Goal: Find specific page/section: Find specific page/section

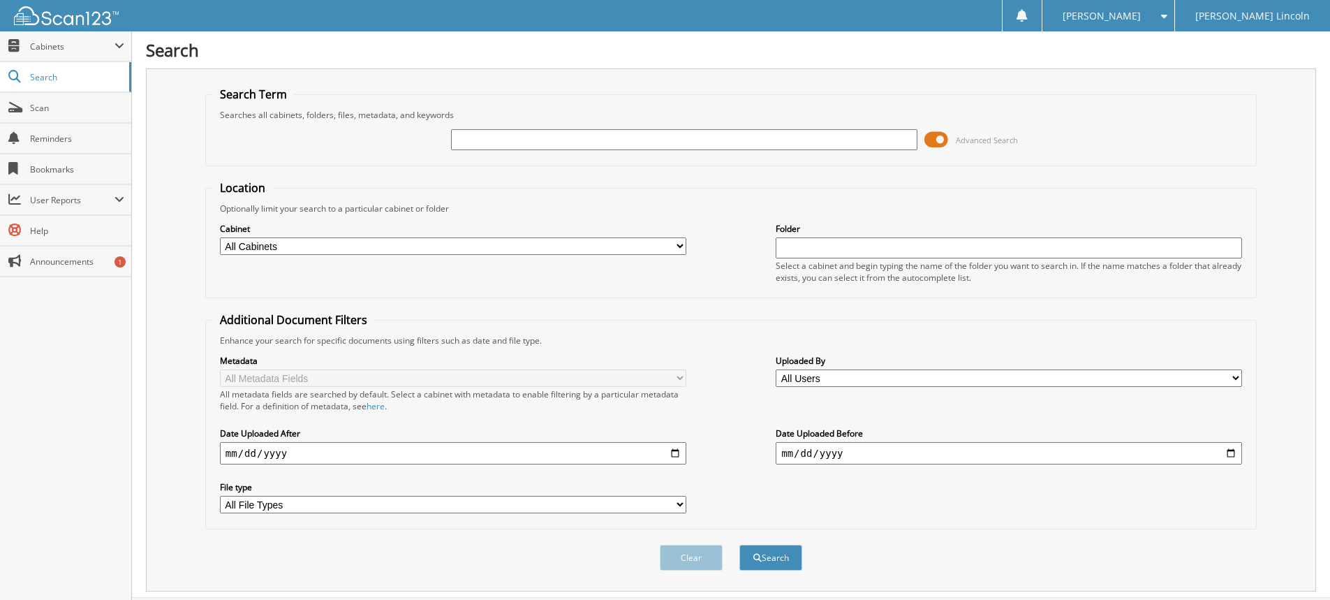
click at [567, 133] on input "text" at bounding box center [684, 139] width 466 height 21
type input "1749914"
click at [739, 545] on button "Search" at bounding box center [770, 558] width 63 height 26
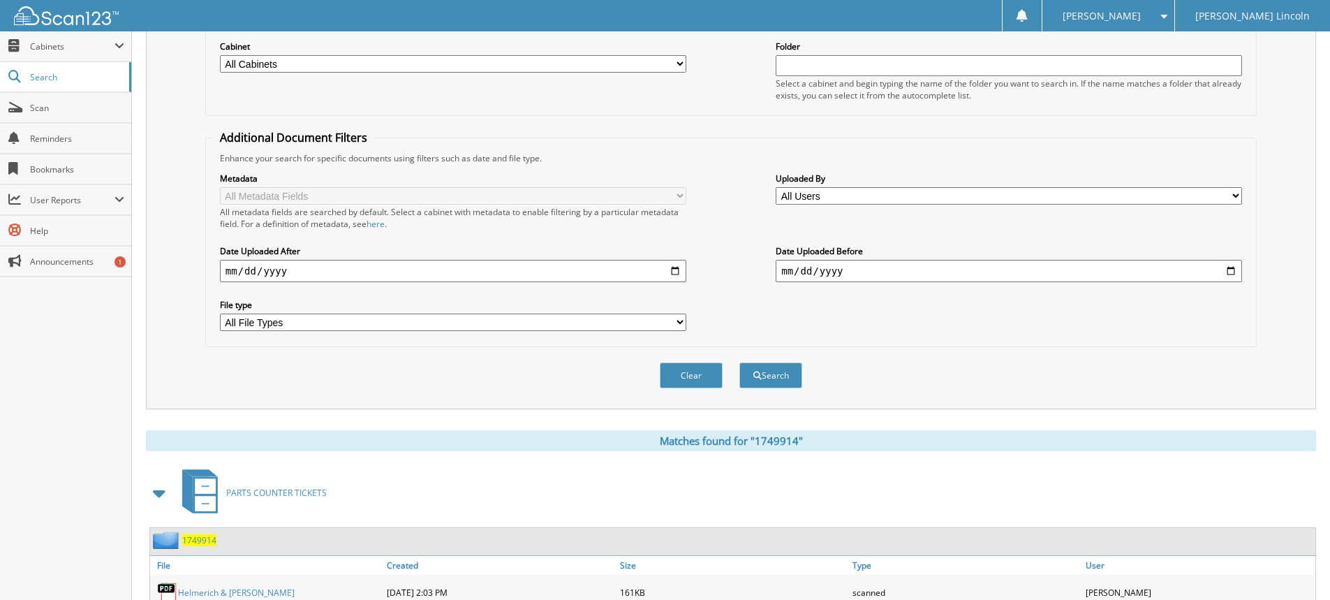
scroll to position [371, 0]
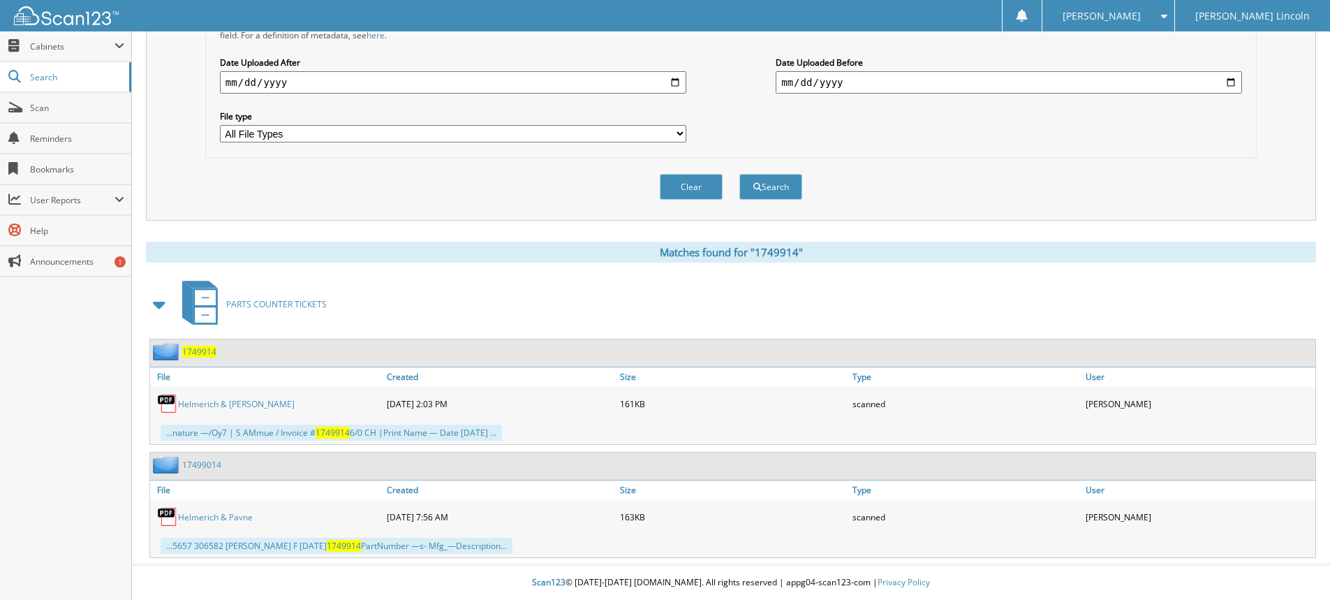
click at [239, 408] on link "Helmerich & [PERSON_NAME]" at bounding box center [236, 404] width 117 height 12
click at [235, 401] on link "Helmerich & Payne" at bounding box center [236, 404] width 117 height 12
